Goal: Task Accomplishment & Management: Manage account settings

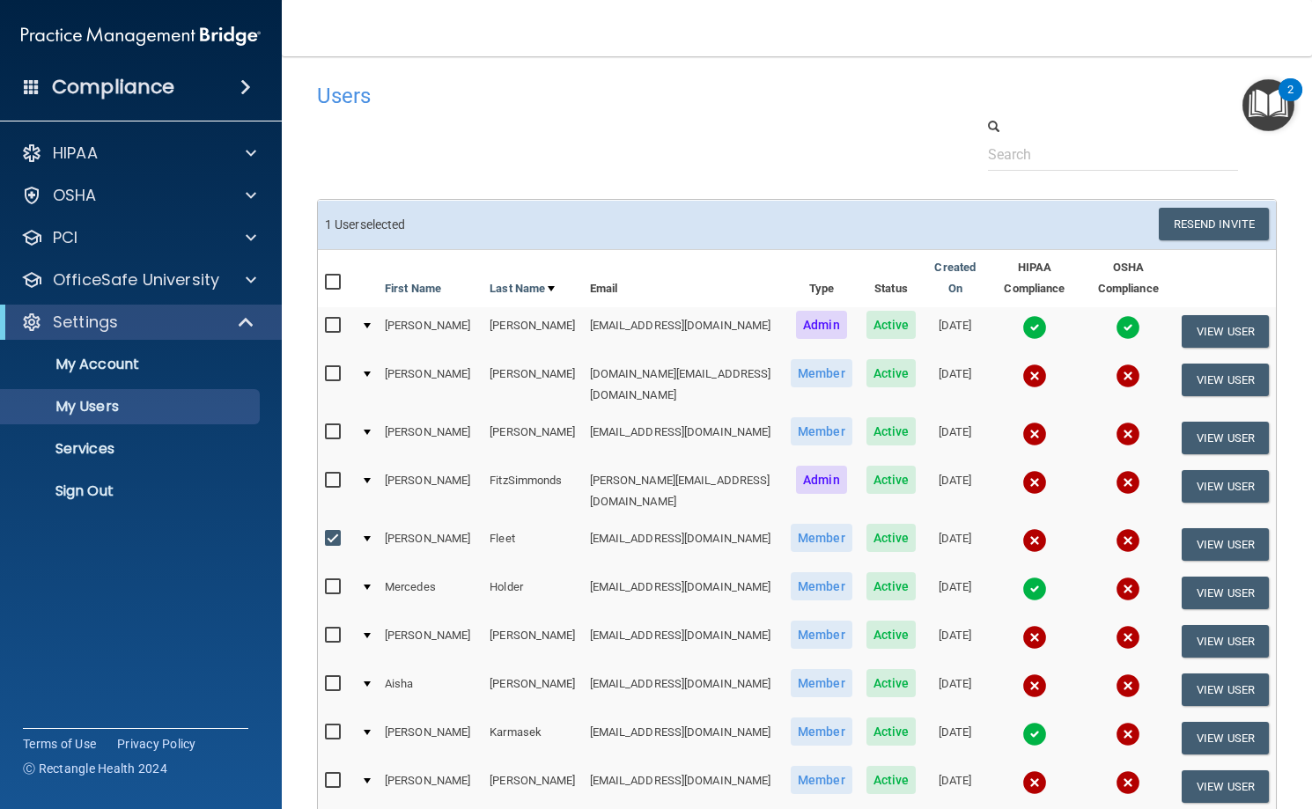
select select "20"
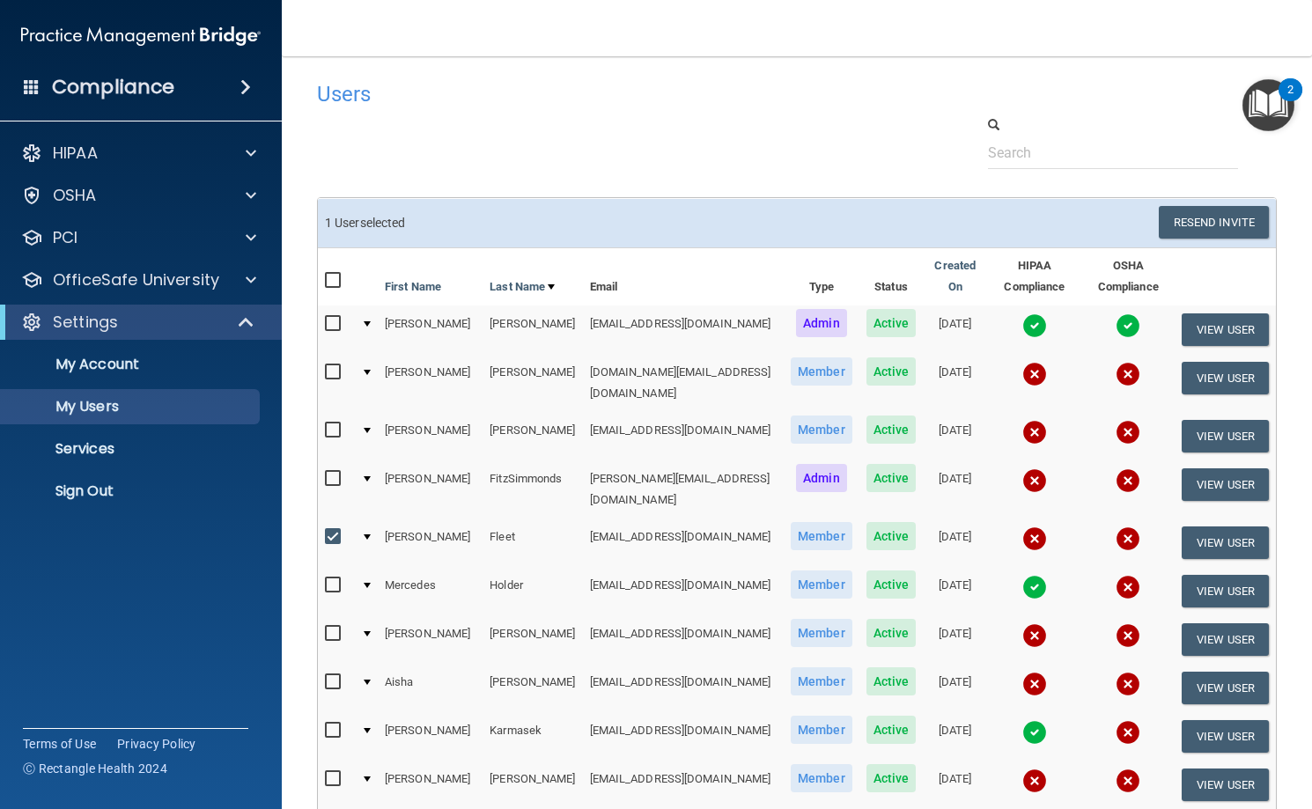
click at [328, 428] on input "checkbox" at bounding box center [335, 430] width 20 height 14
checkbox input "true"
click at [334, 530] on input "checkbox" at bounding box center [335, 537] width 20 height 14
checkbox input "false"
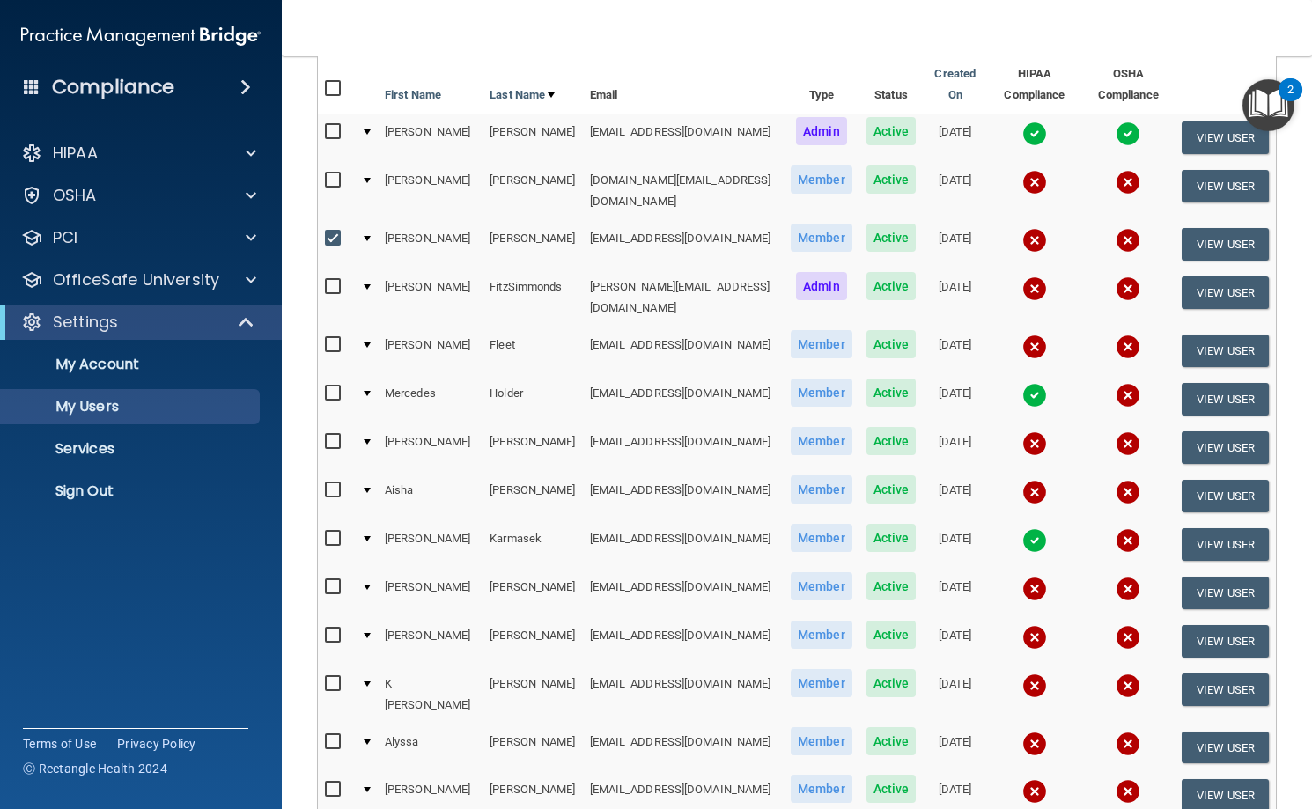
scroll to position [70, 0]
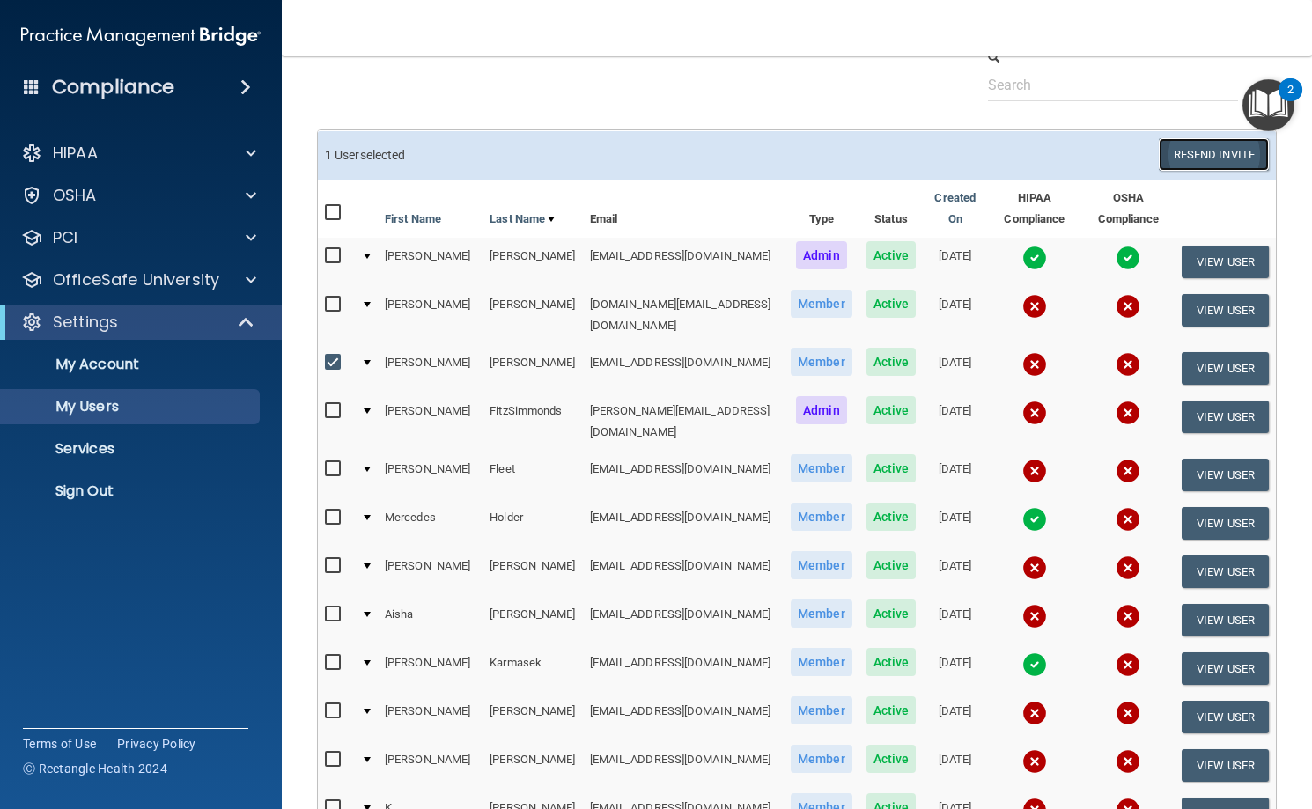
click at [1191, 156] on button "Resend Invite" at bounding box center [1214, 154] width 110 height 33
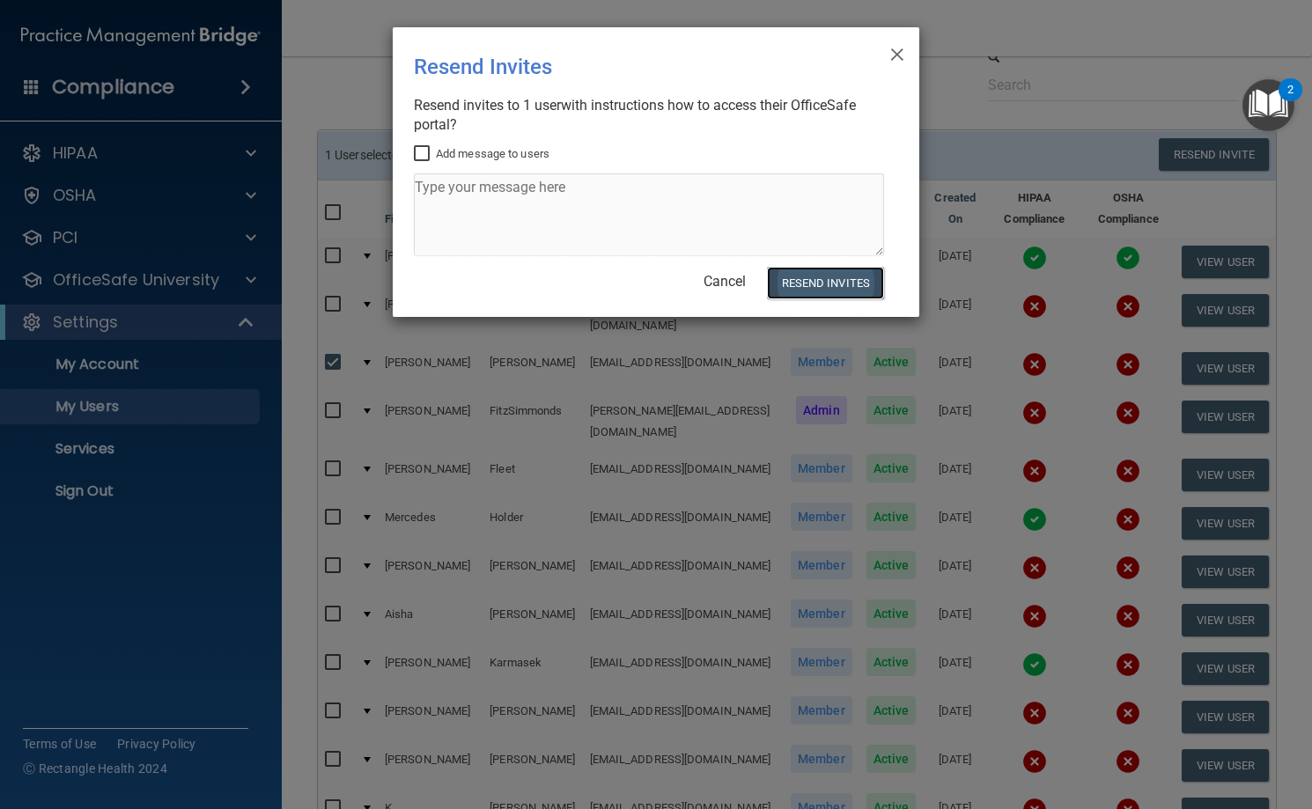
click at [867, 284] on button "Resend Invites" at bounding box center [825, 283] width 117 height 33
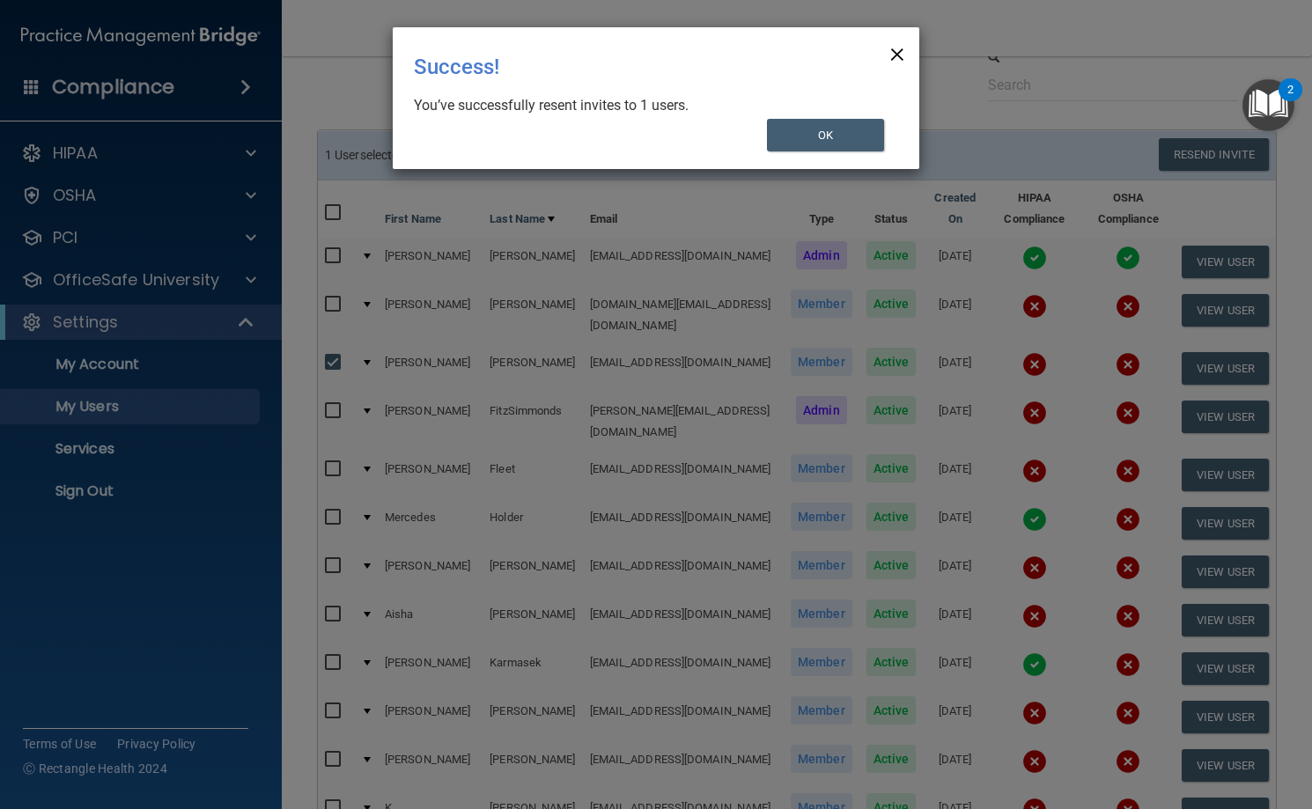
click at [891, 55] on span "×" at bounding box center [897, 51] width 16 height 35
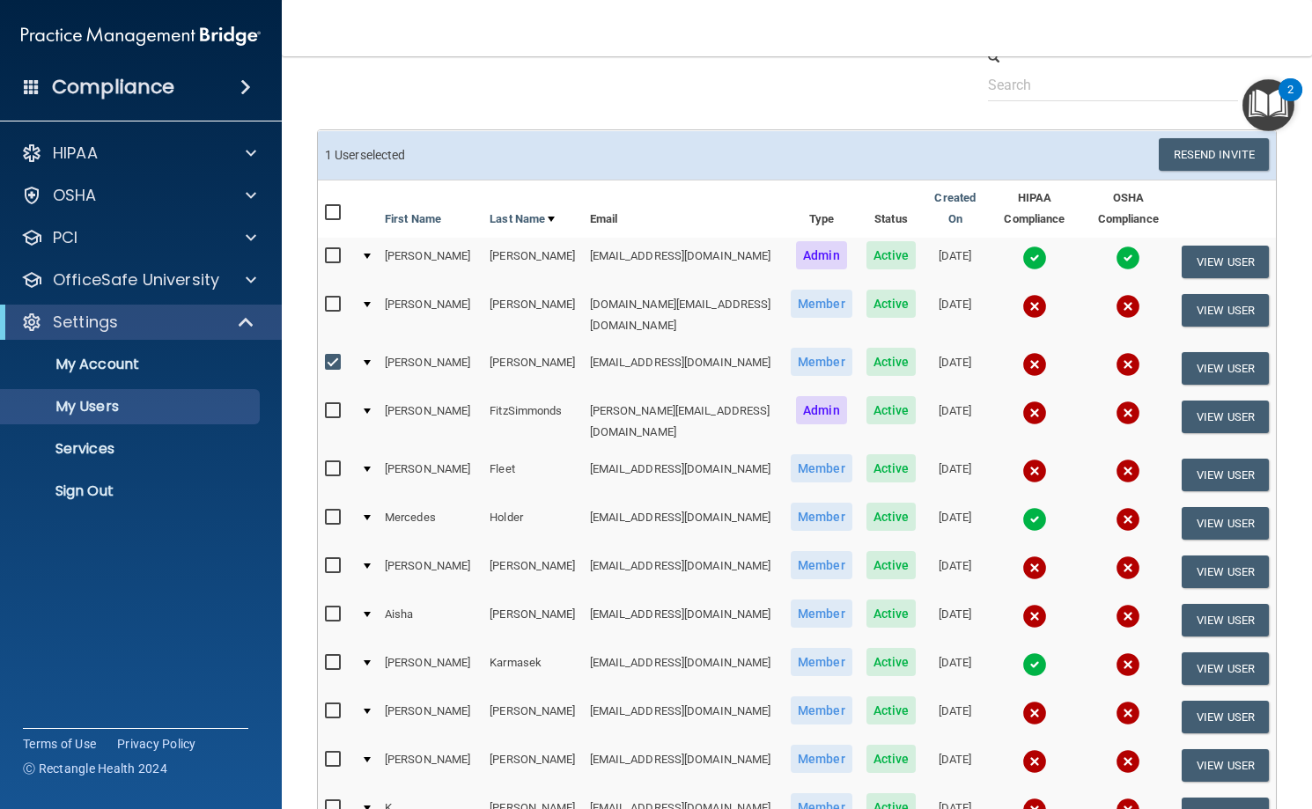
click at [583, 366] on td "[EMAIL_ADDRESS][DOMAIN_NAME]" at bounding box center [683, 368] width 201 height 48
click at [333, 360] on input "checkbox" at bounding box center [335, 363] width 20 height 14
checkbox input "false"
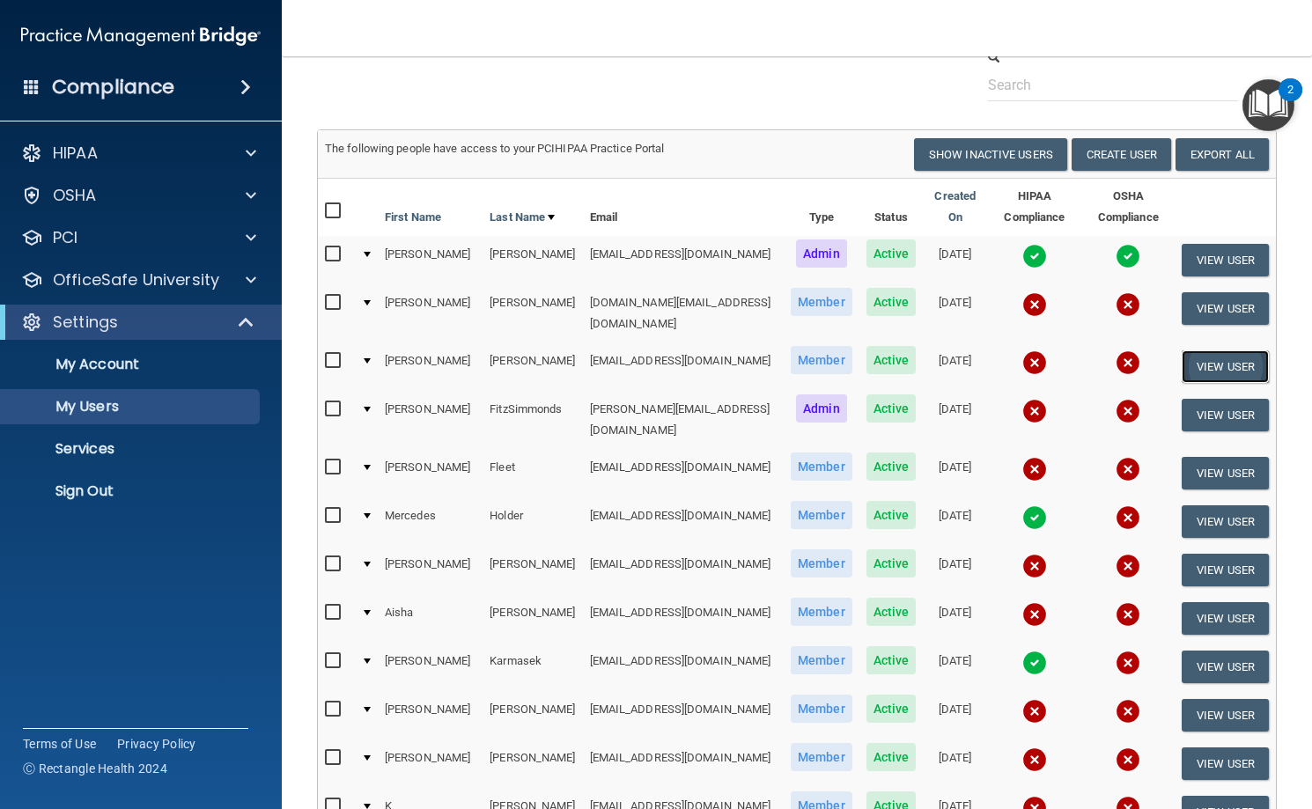
click at [1195, 362] on button "View User" at bounding box center [1225, 366] width 87 height 33
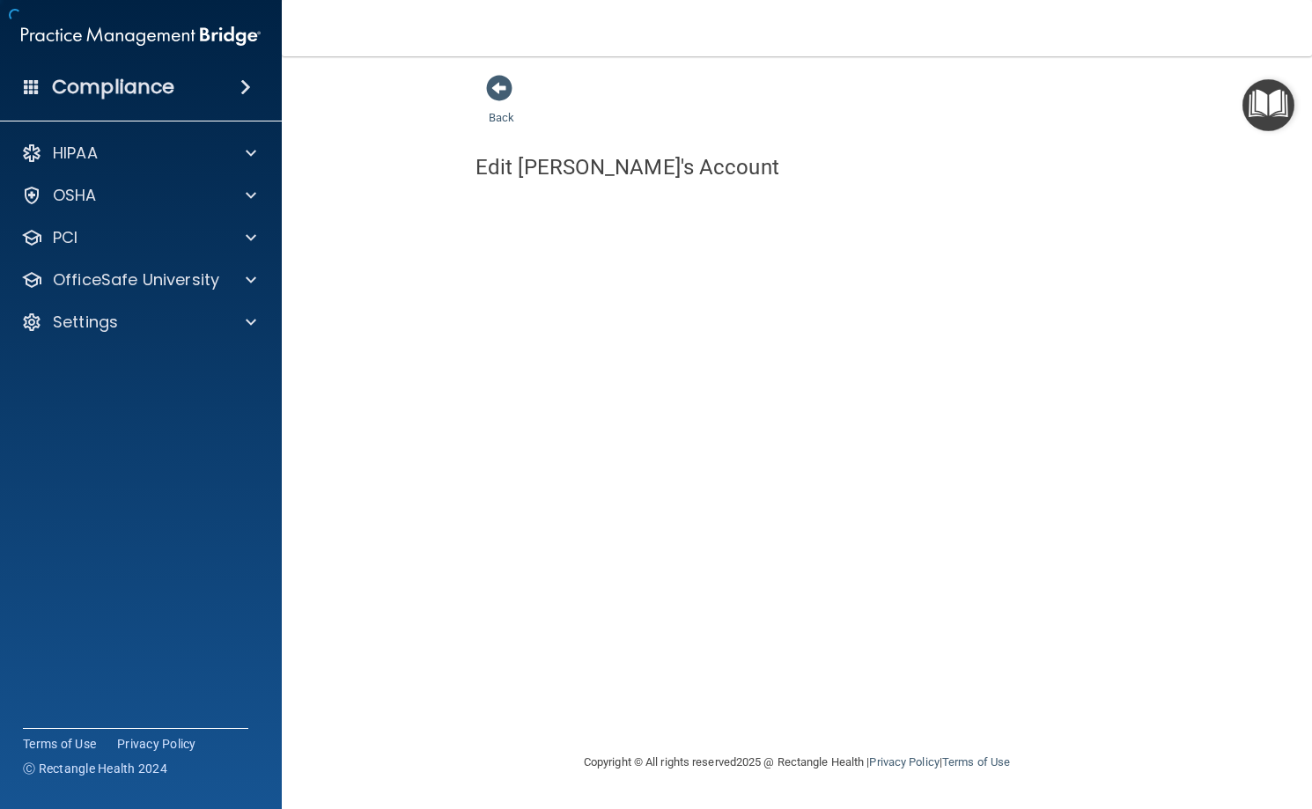
select select "practice_member"
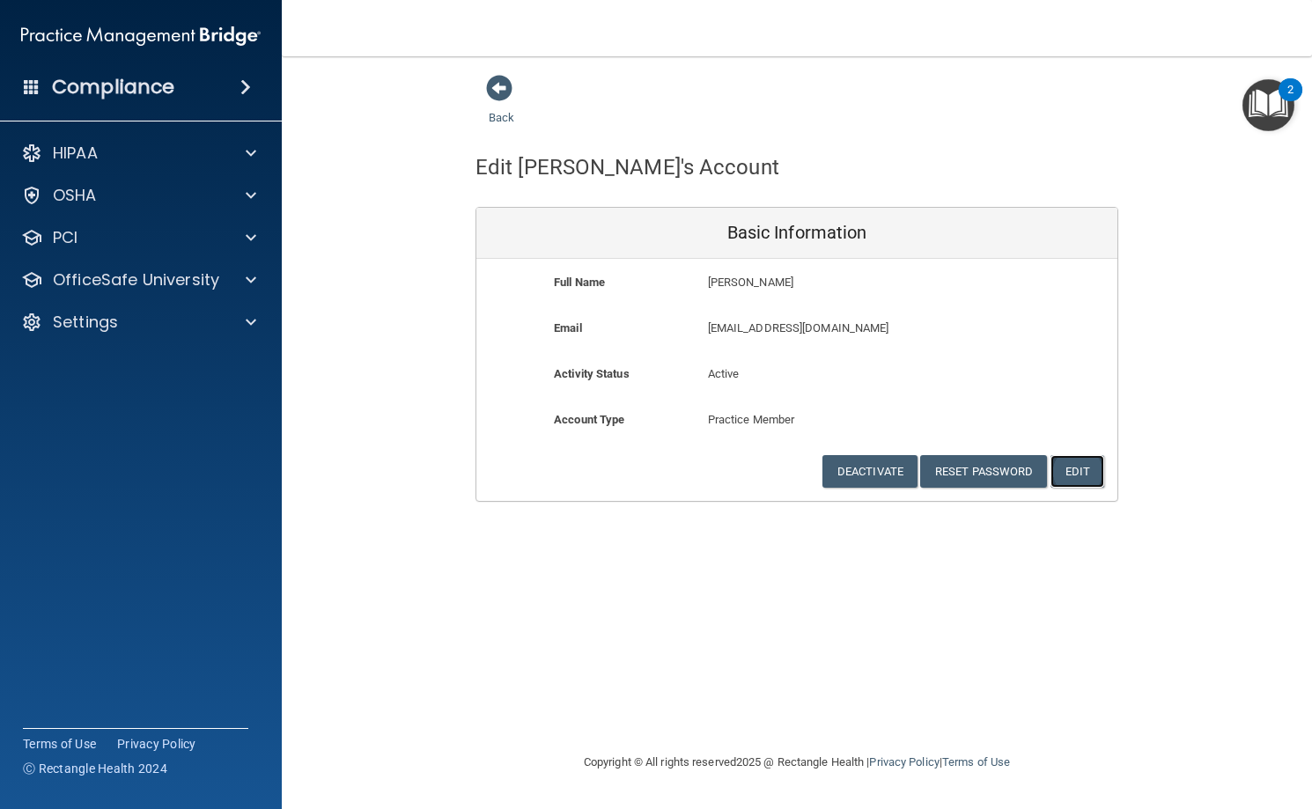
click at [1089, 470] on button "Edit" at bounding box center [1077, 471] width 54 height 33
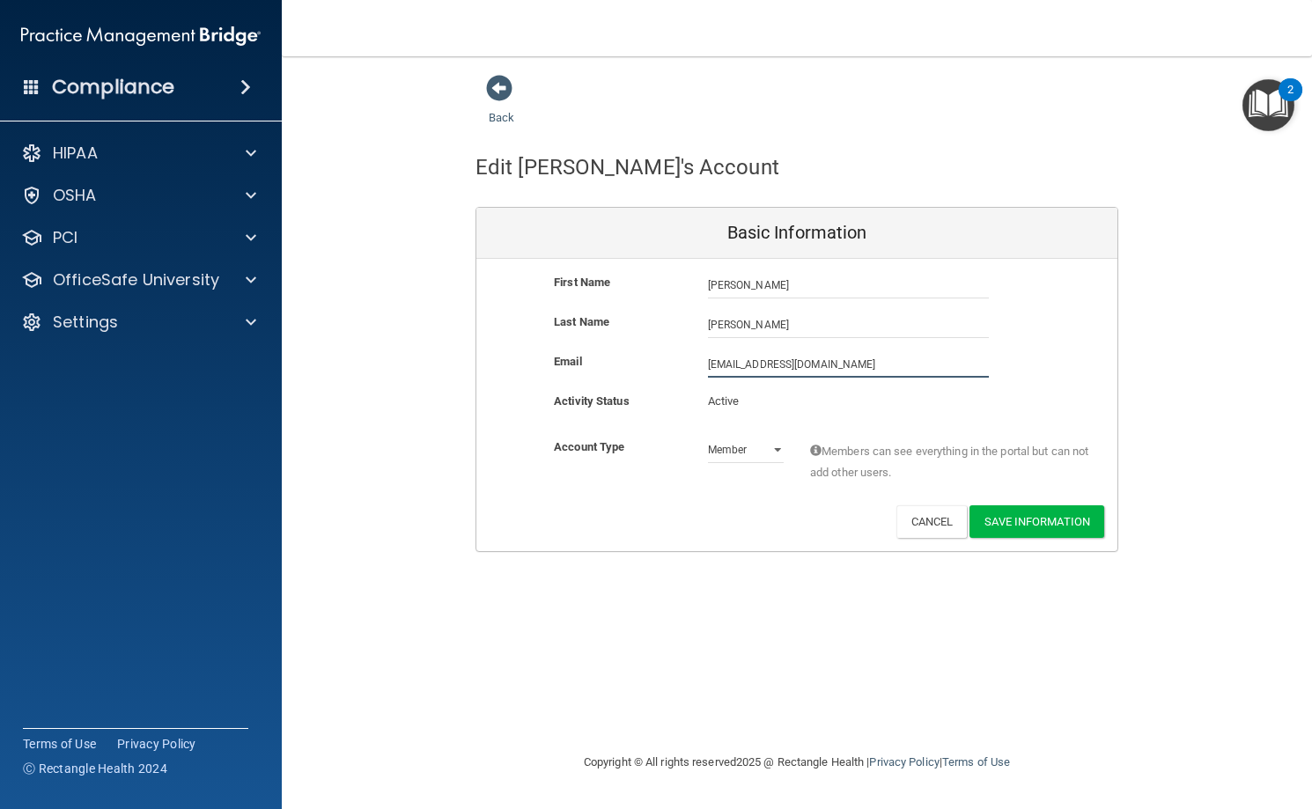
click at [740, 362] on input "[EMAIL_ADDRESS][DOMAIN_NAME]" at bounding box center [848, 364] width 281 height 26
type input "[EMAIL_ADDRESS][DOMAIN_NAME]"
click at [1018, 524] on button "Save Information" at bounding box center [1036, 521] width 135 height 33
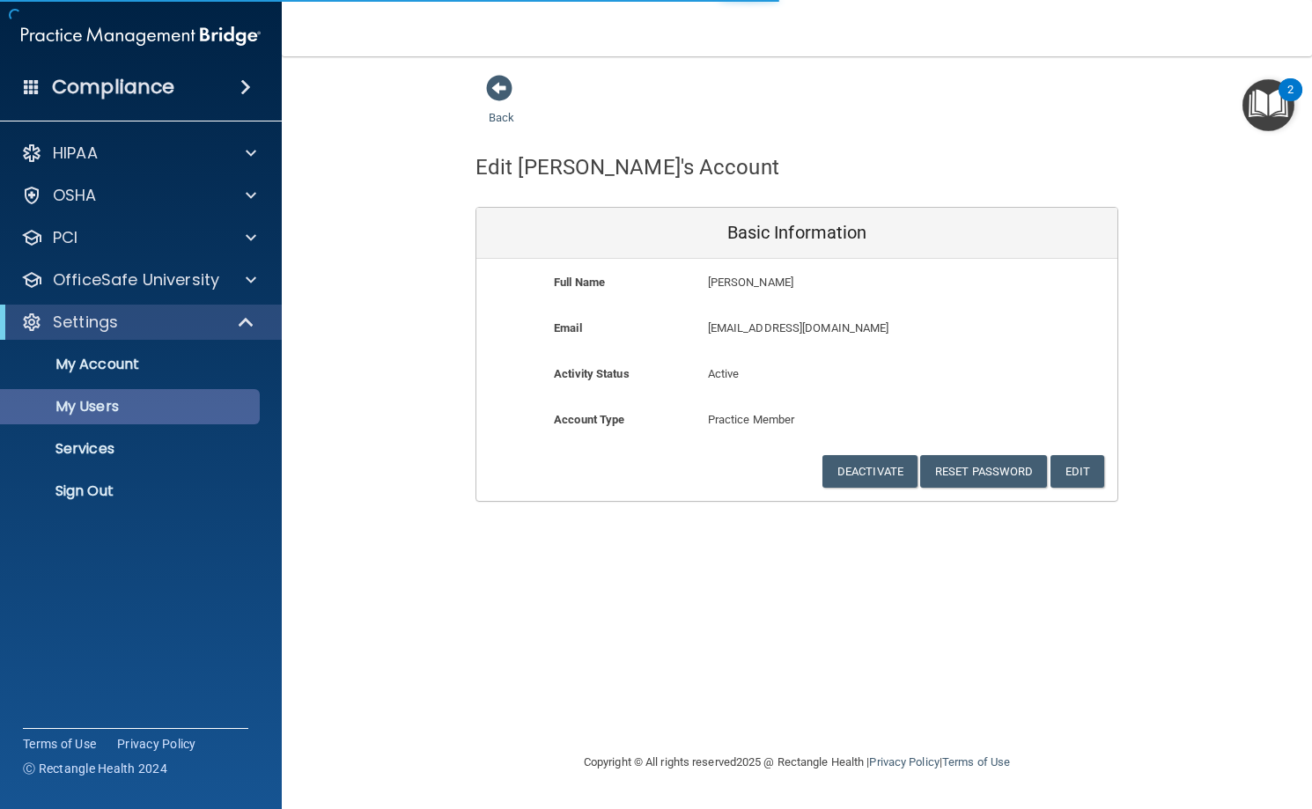
select select "20"
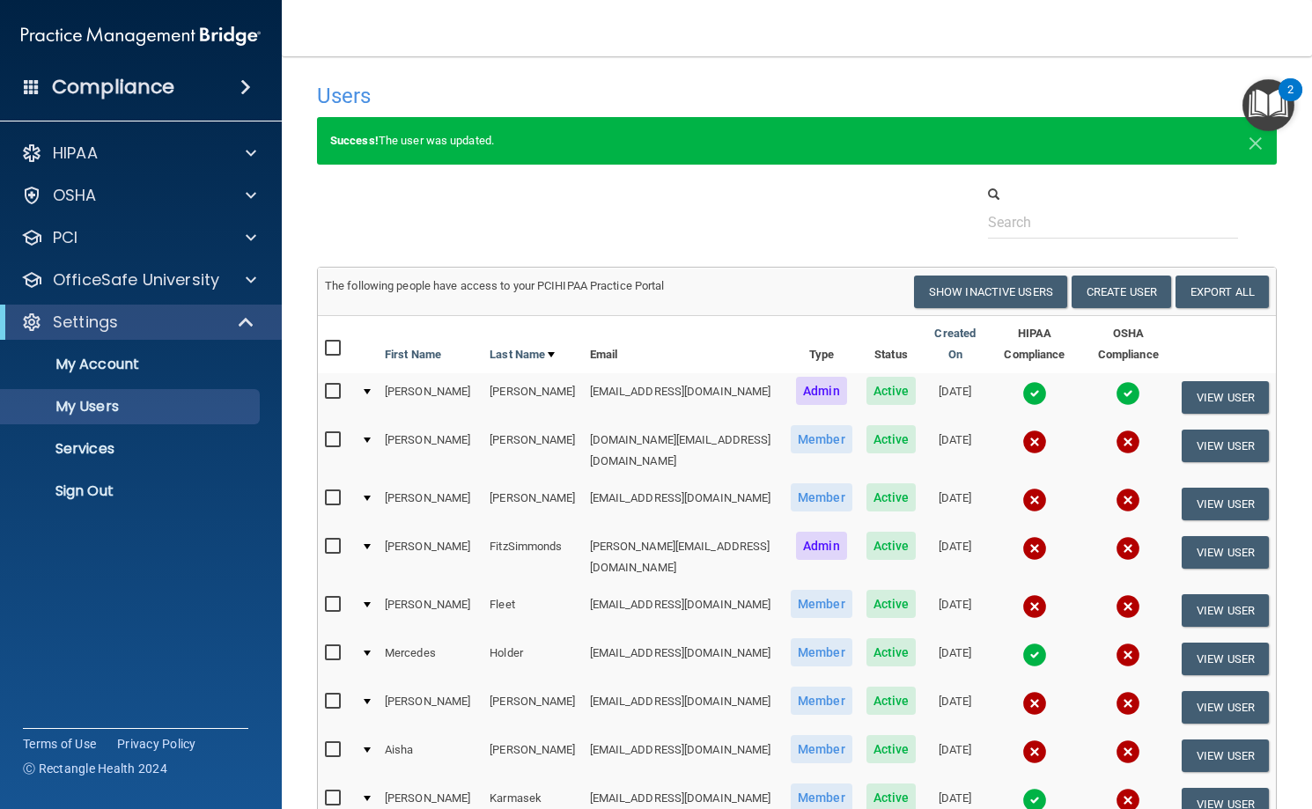
click at [330, 494] on input "checkbox" at bounding box center [335, 498] width 20 height 14
checkbox input "true"
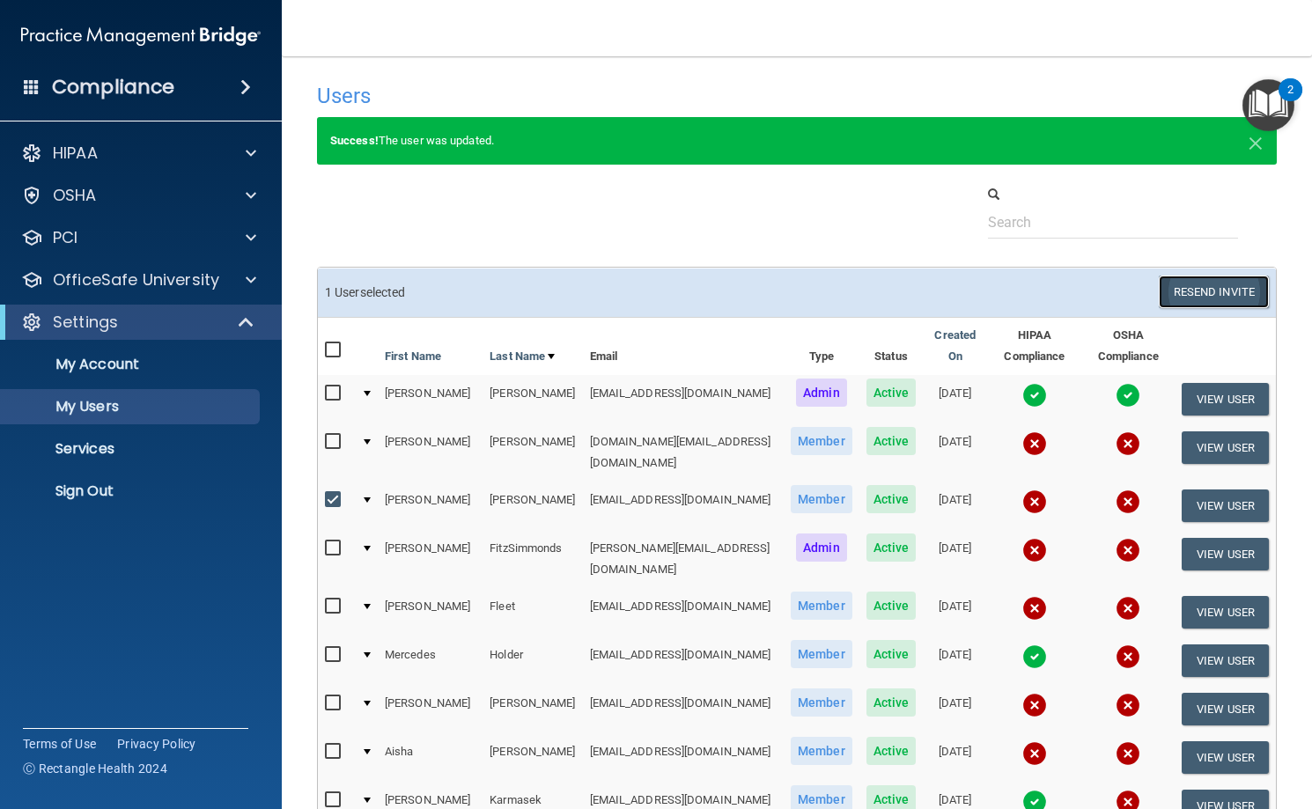
click at [1201, 291] on button "Resend Invite" at bounding box center [1214, 292] width 110 height 33
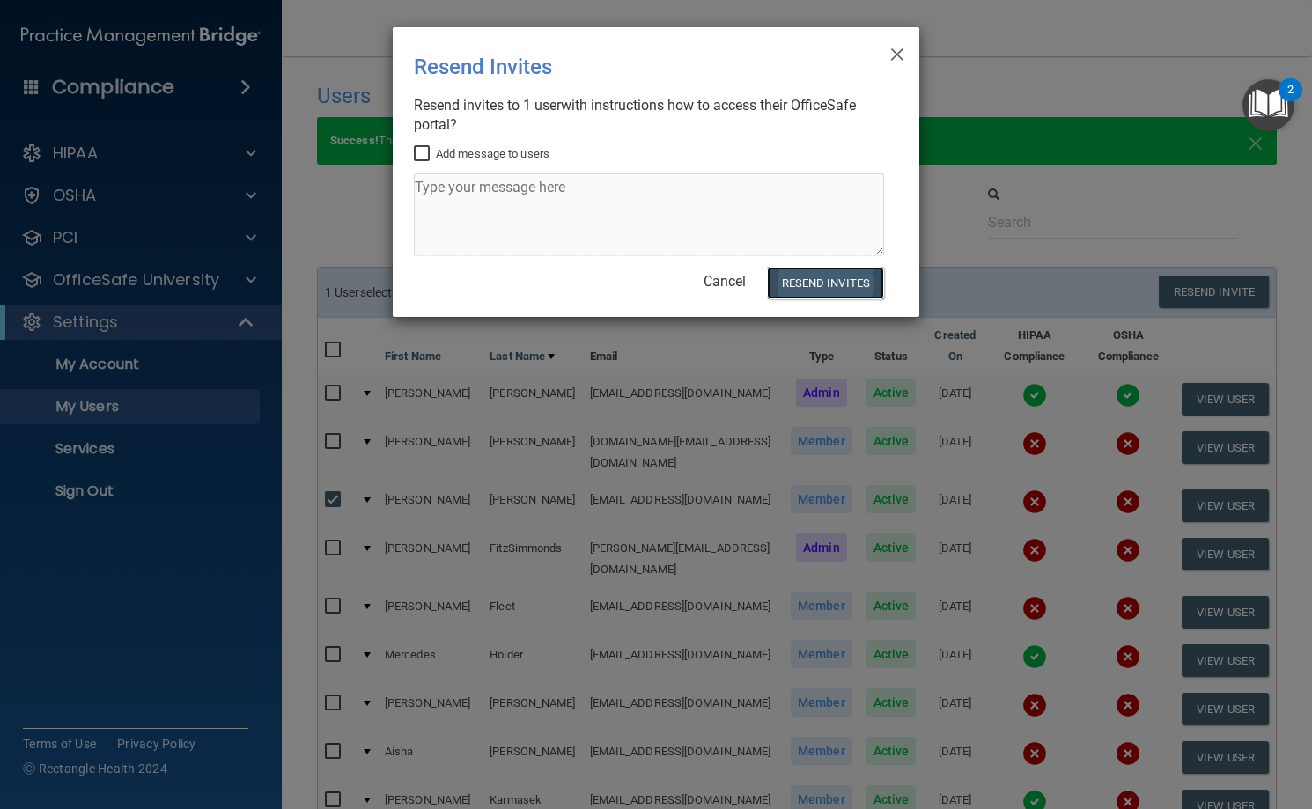
click at [811, 289] on button "Resend Invites" at bounding box center [825, 283] width 117 height 33
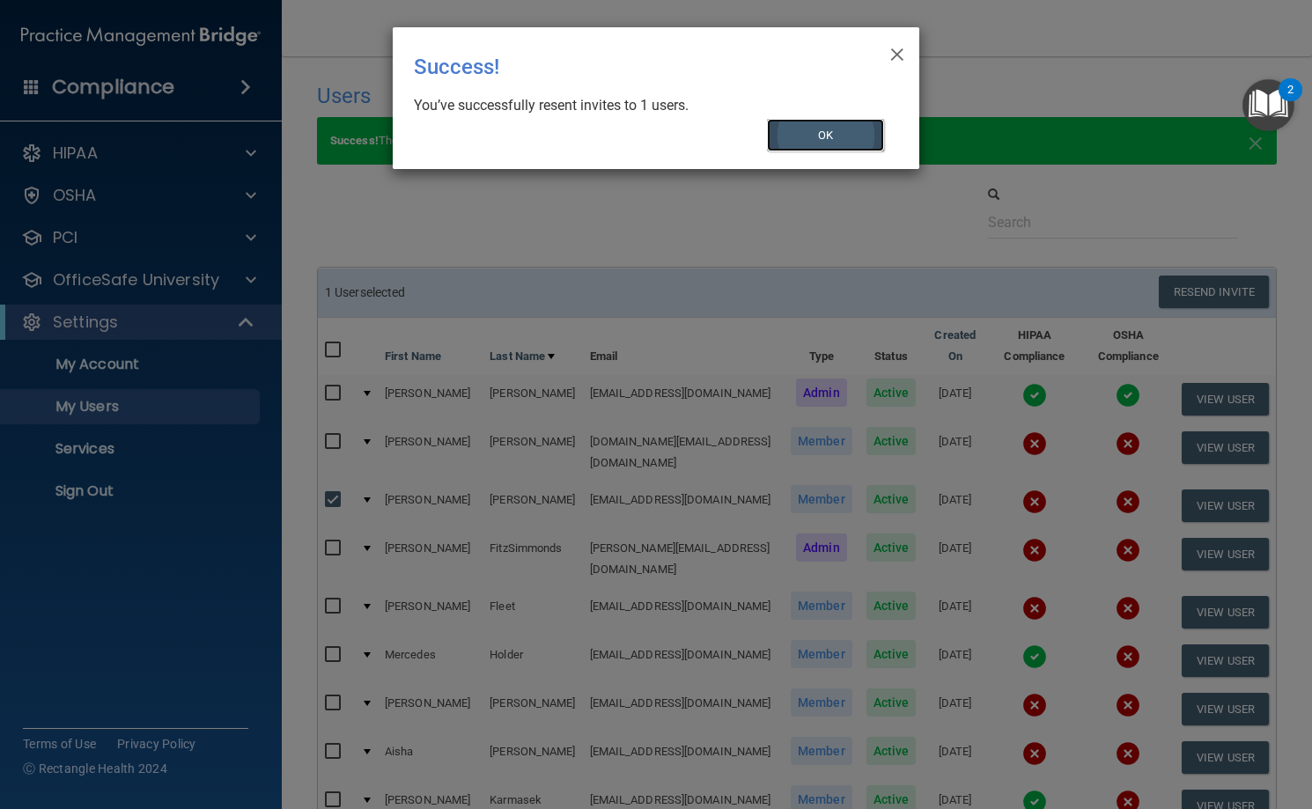
click at [834, 123] on button "OK" at bounding box center [826, 135] width 118 height 33
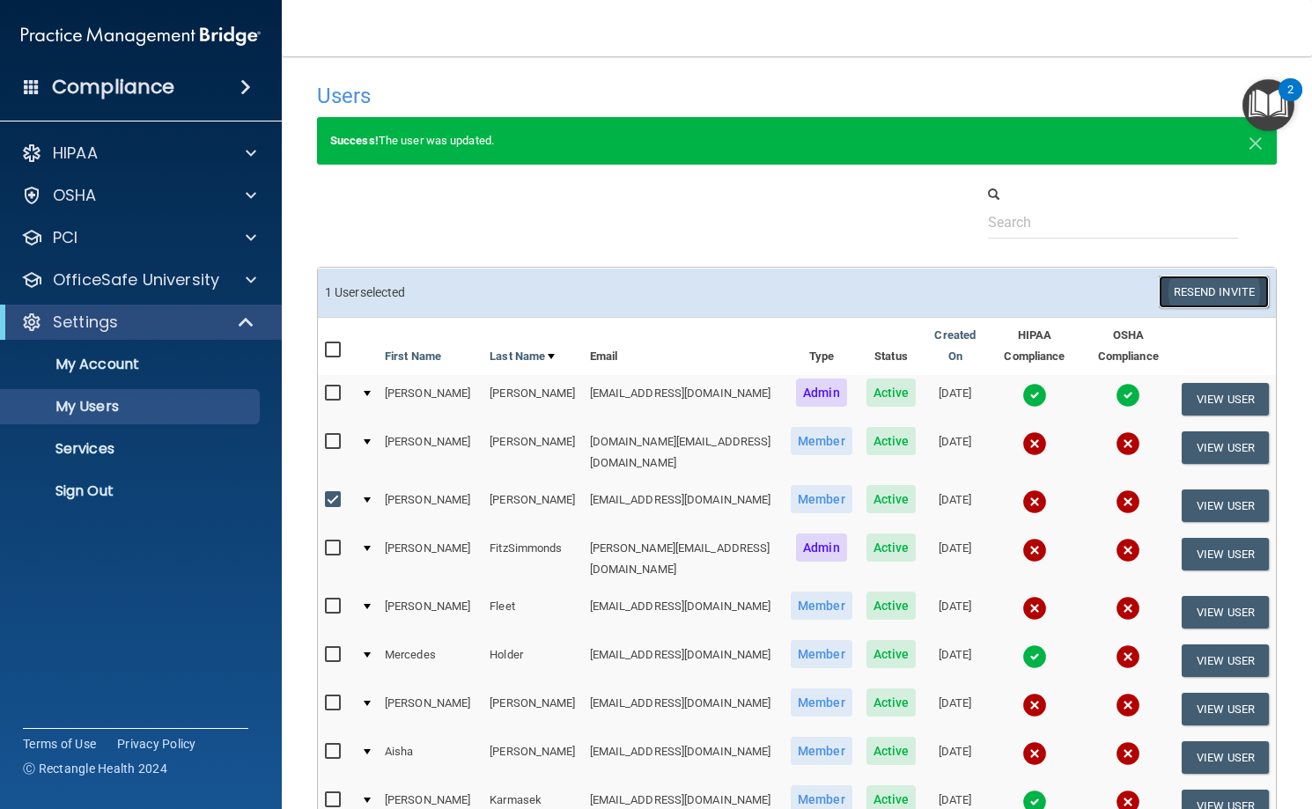
click at [1234, 296] on button "Resend Invite" at bounding box center [1214, 292] width 110 height 33
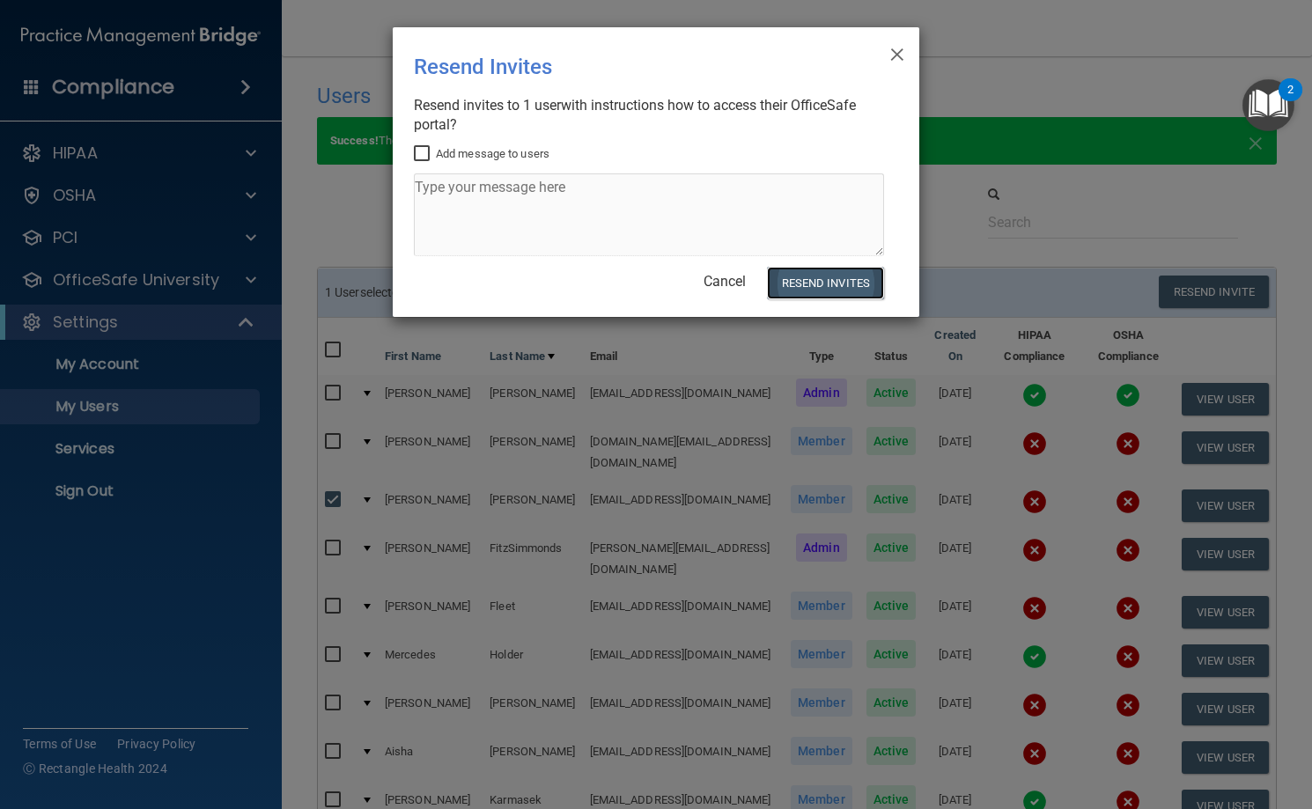
click at [826, 286] on button "Resend Invites" at bounding box center [825, 283] width 117 height 33
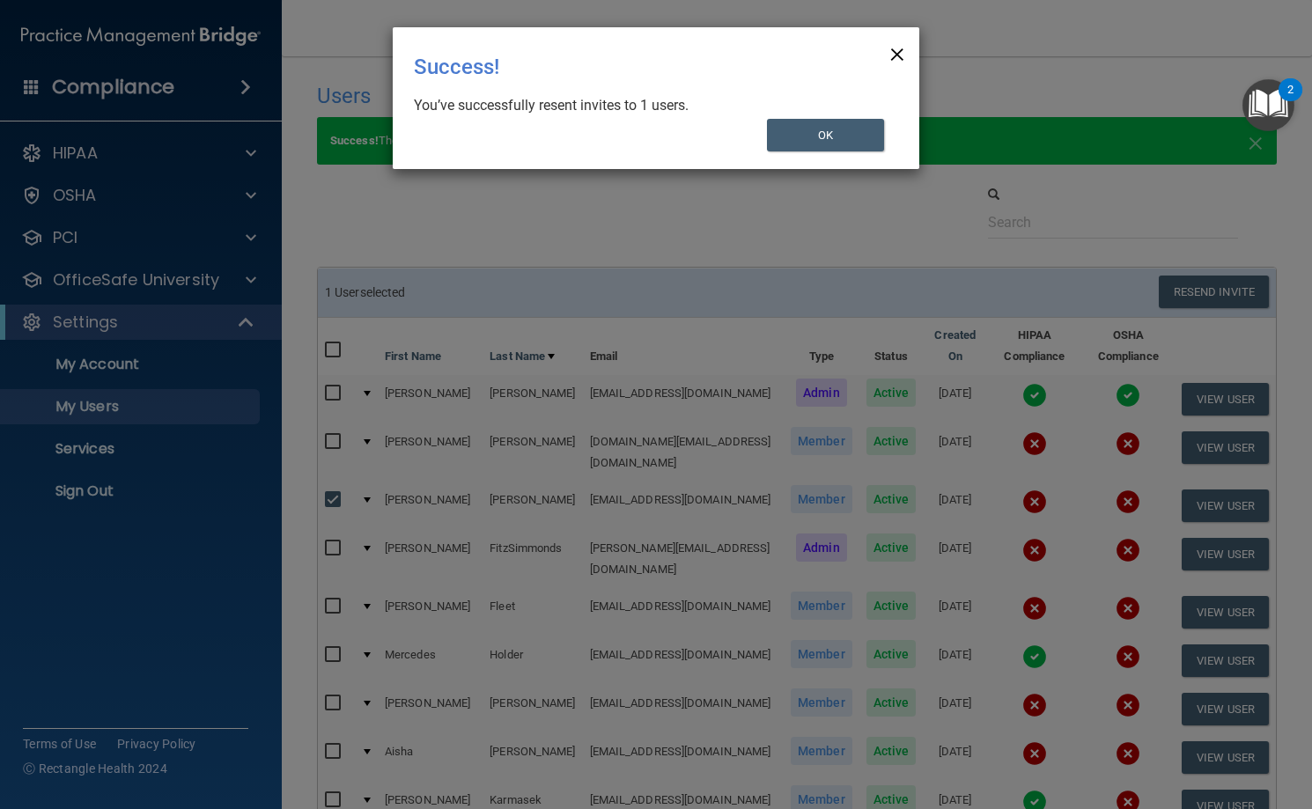
click at [895, 52] on span "×" at bounding box center [897, 51] width 16 height 35
